Goal: Navigation & Orientation: Find specific page/section

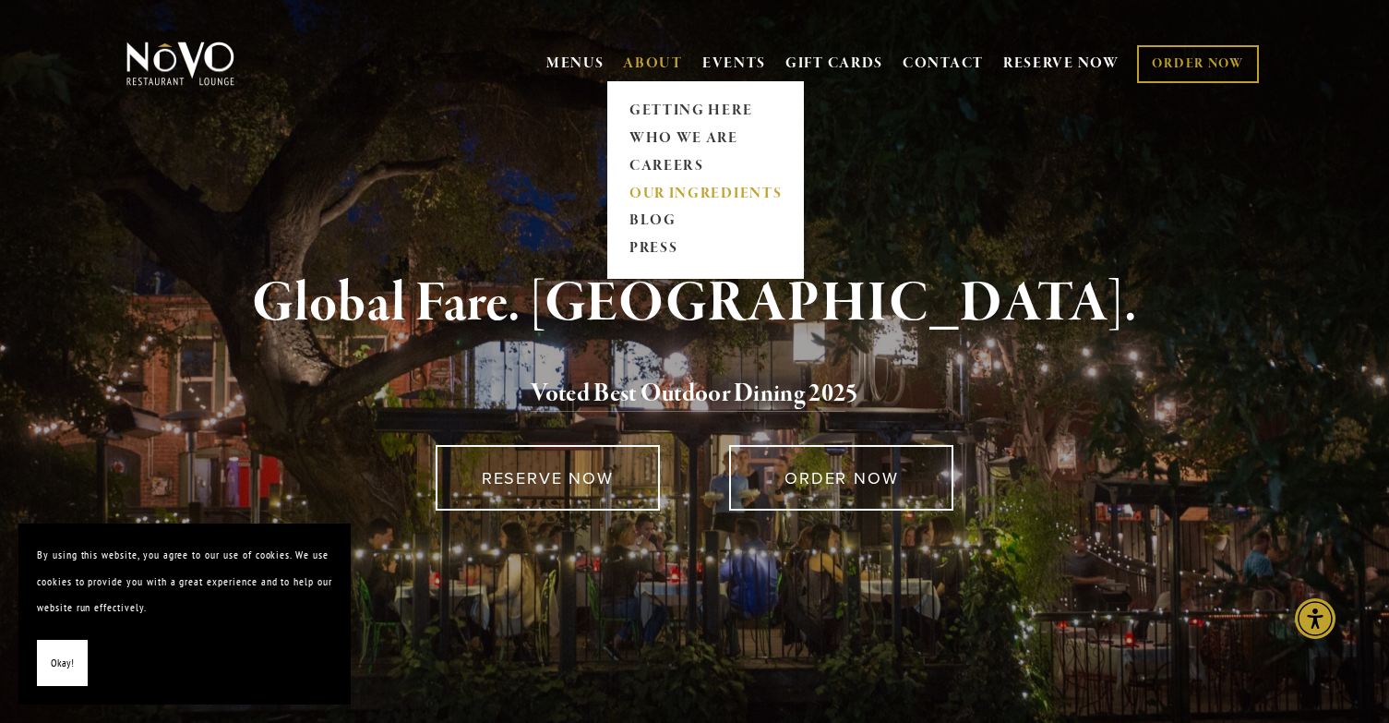
click at [689, 193] on link "OUR INGREDIENTS" at bounding box center [705, 194] width 164 height 28
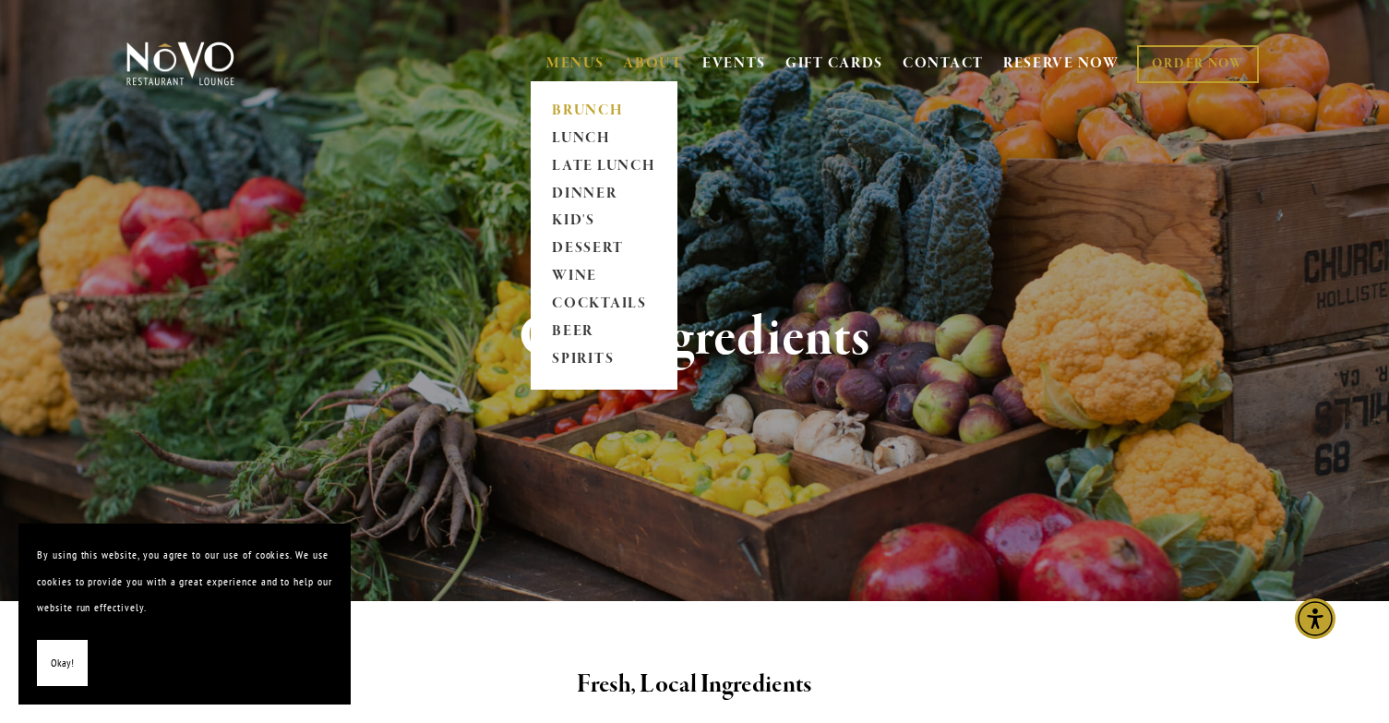
click at [582, 111] on link "BRUNCH" at bounding box center [604, 111] width 115 height 28
click at [609, 184] on link "DINNER" at bounding box center [604, 194] width 115 height 28
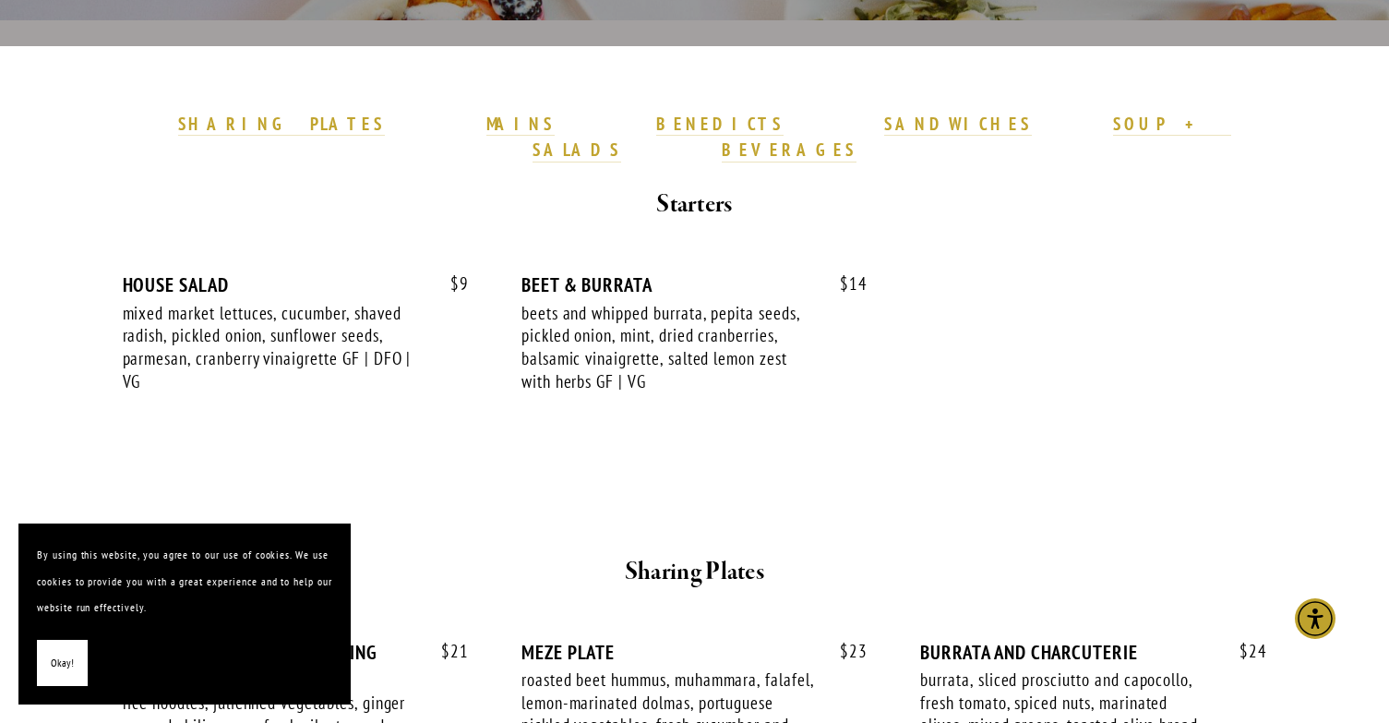
scroll to position [554, 0]
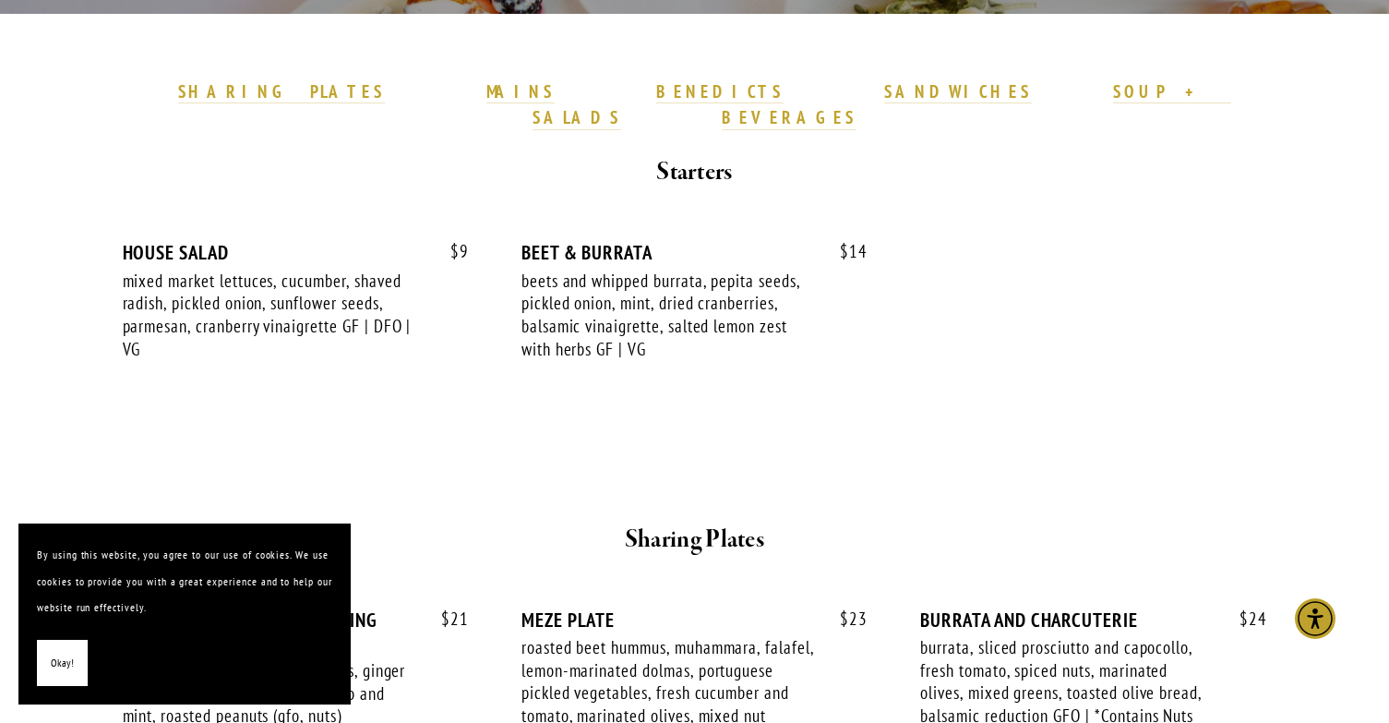
click at [72, 657] on span "Okay!" at bounding box center [62, 663] width 23 height 27
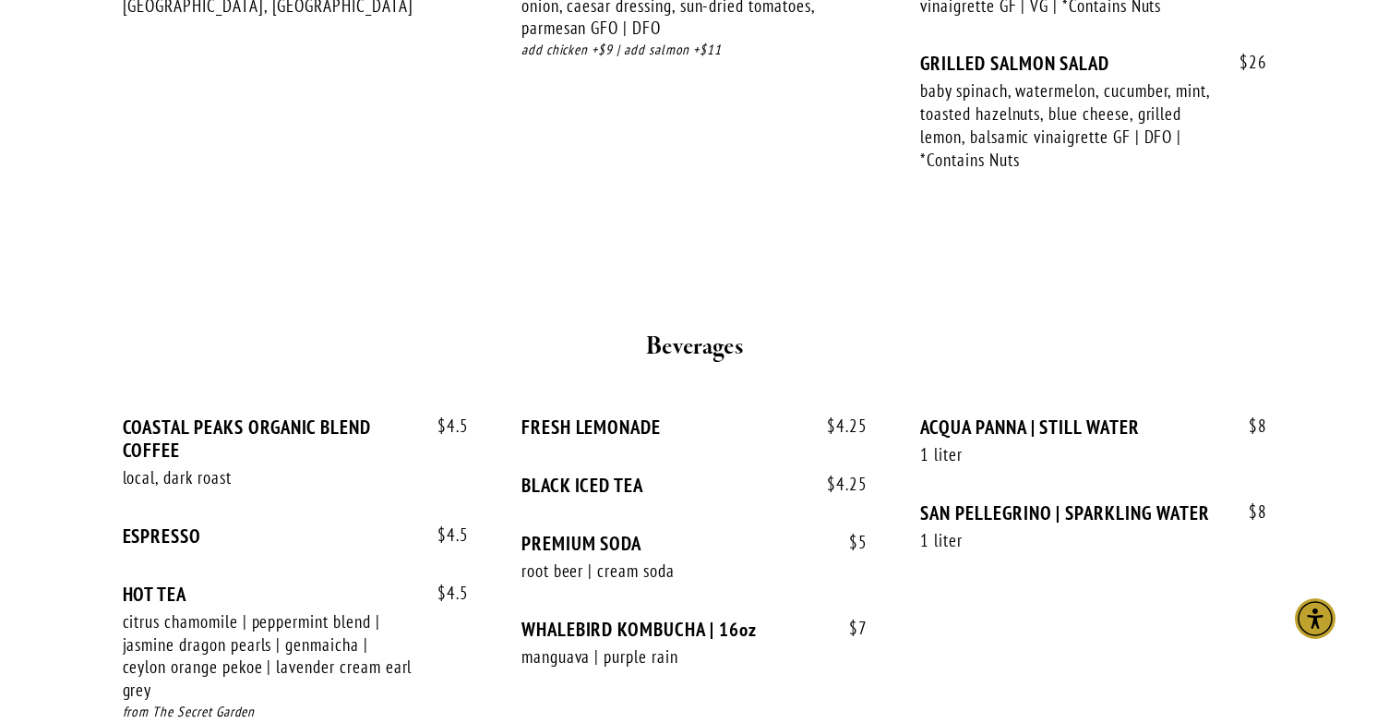
scroll to position [3601, 0]
